Goal: Find specific page/section: Find specific page/section

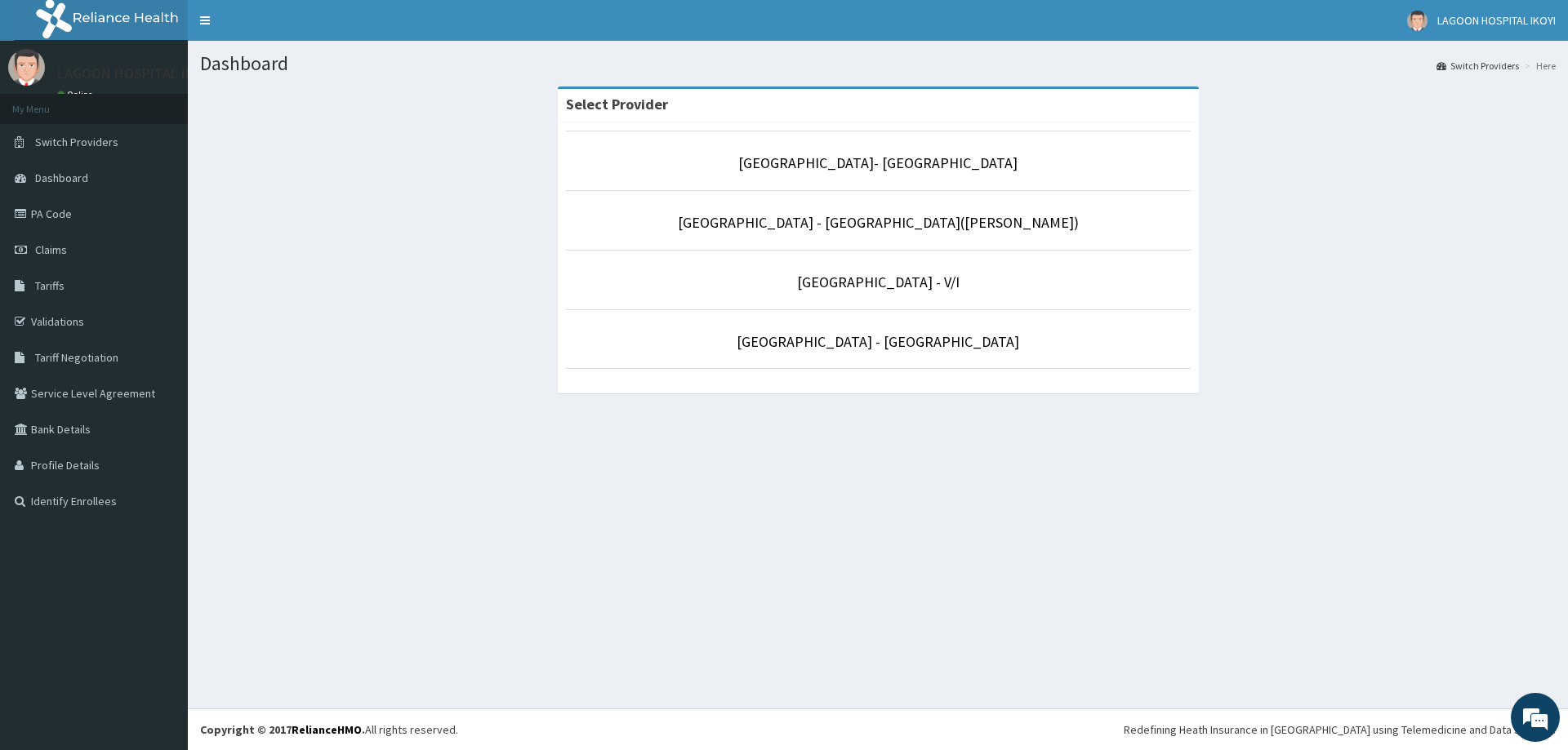
click at [842, 292] on p "[GEOGRAPHIC_DATA] - V/I" at bounding box center [878, 282] width 625 height 21
click at [849, 288] on link "[GEOGRAPHIC_DATA] - V/I" at bounding box center [878, 281] width 163 height 19
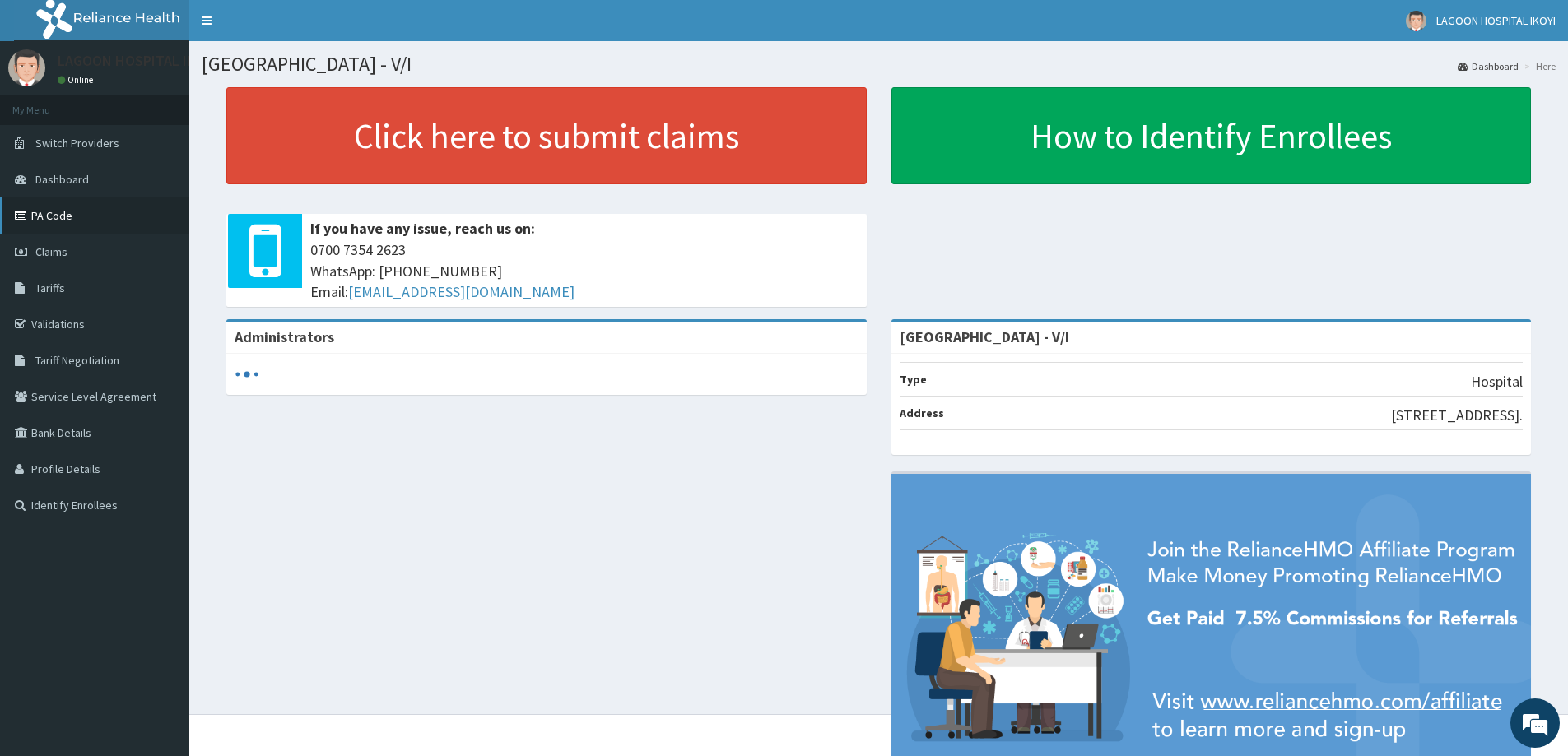
click at [53, 212] on link "PA Code" at bounding box center [95, 215] width 190 height 36
